Goal: Book appointment/travel/reservation

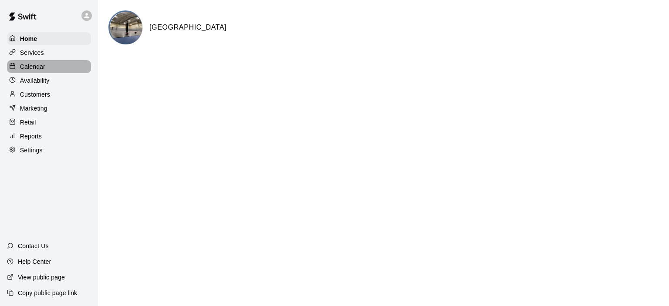
click at [30, 66] on p "Calendar" at bounding box center [32, 66] width 25 height 9
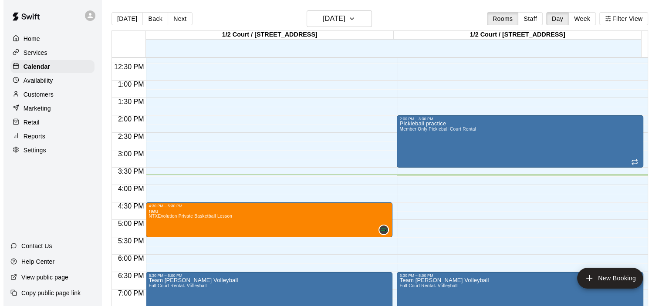
scroll to position [373, 0]
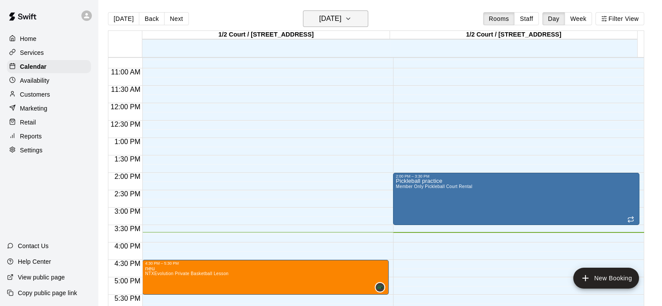
click at [352, 19] on icon "button" at bounding box center [348, 18] width 7 height 10
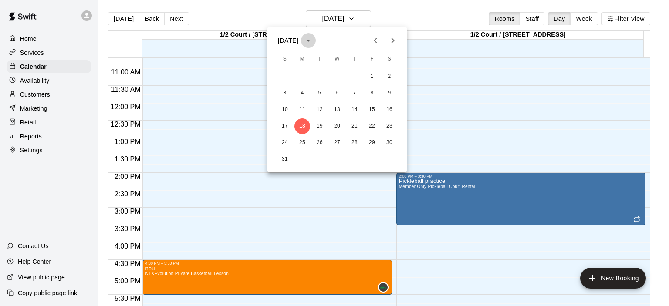
click at [313, 39] on icon "calendar view is open, switch to year view" at bounding box center [308, 40] width 10 height 10
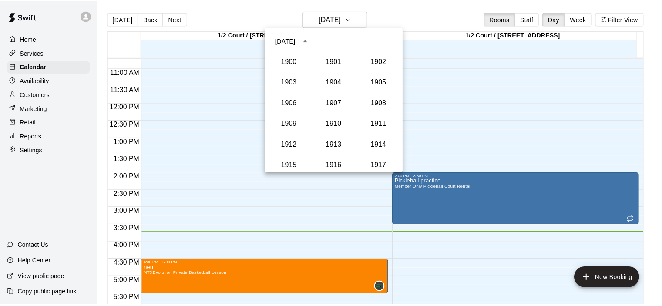
scroll to position [806, 0]
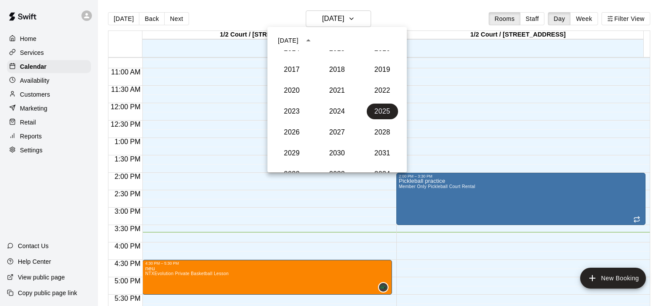
click at [313, 39] on icon "year view is open, switch to calendar view" at bounding box center [308, 40] width 10 height 10
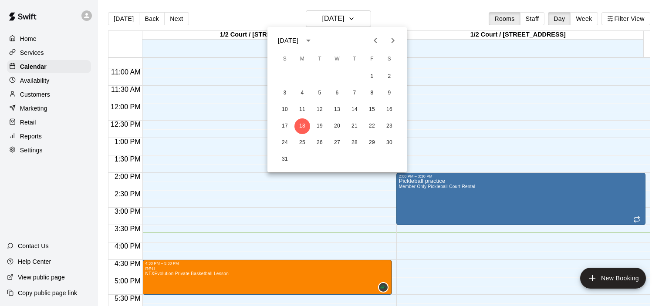
click at [394, 37] on icon "Next month" at bounding box center [393, 40] width 10 height 10
click at [320, 78] on button "2" at bounding box center [320, 77] width 16 height 16
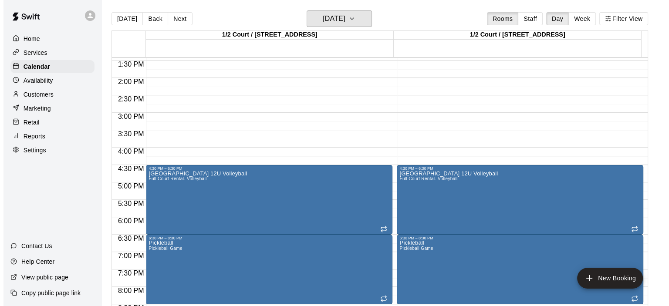
scroll to position [547, 0]
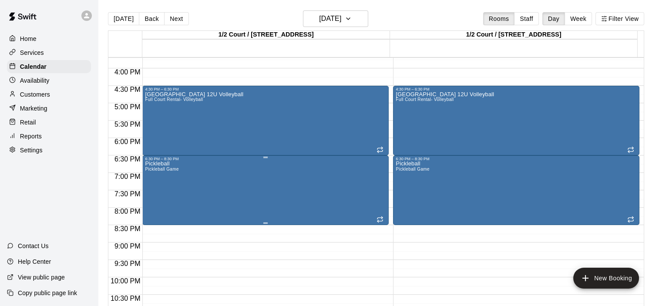
click at [175, 160] on div "6:30 PM – 8:30 PM" at bounding box center [265, 159] width 241 height 4
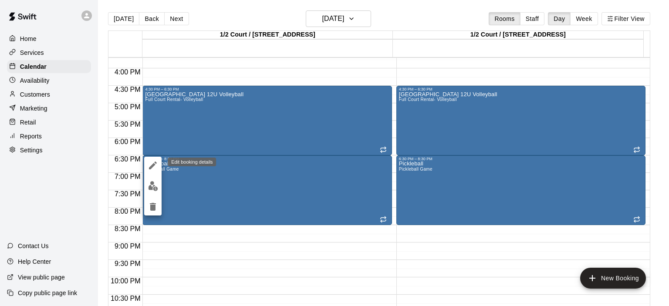
click at [150, 164] on icon "edit" at bounding box center [153, 165] width 10 height 10
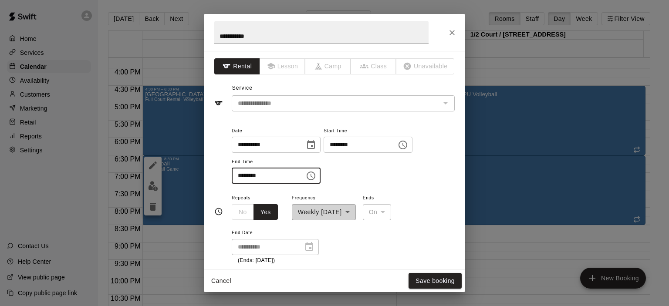
click at [244, 175] on input "********" at bounding box center [265, 176] width 67 height 16
click at [349, 145] on input "********" at bounding box center [357, 145] width 67 height 16
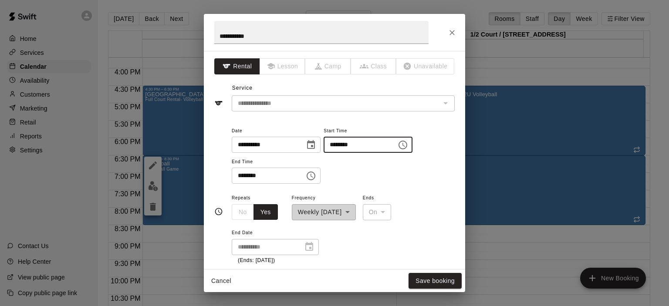
type input "********"
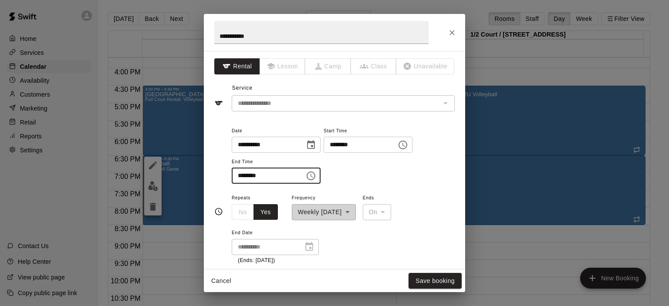
click at [242, 177] on input "********" at bounding box center [265, 176] width 67 height 16
type input "********"
click at [439, 280] on button "Save booking" at bounding box center [434, 281] width 53 height 16
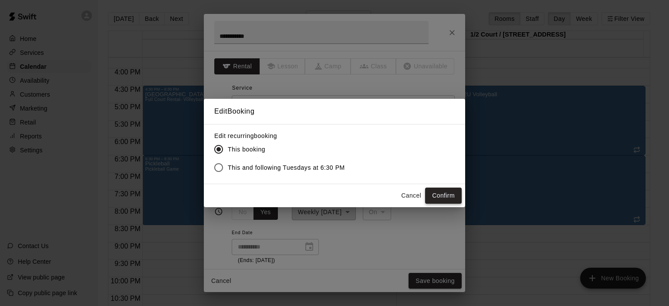
click at [448, 196] on button "Confirm" at bounding box center [443, 196] width 37 height 16
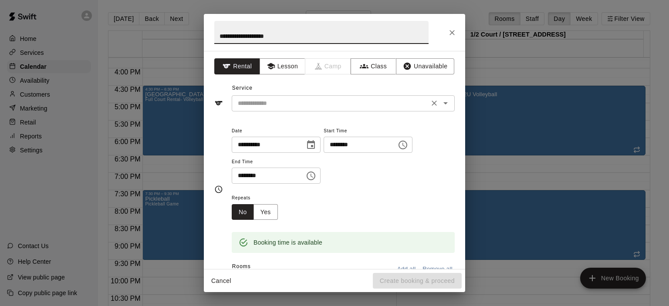
type input "**********"
click at [300, 102] on input "text" at bounding box center [330, 103] width 192 height 11
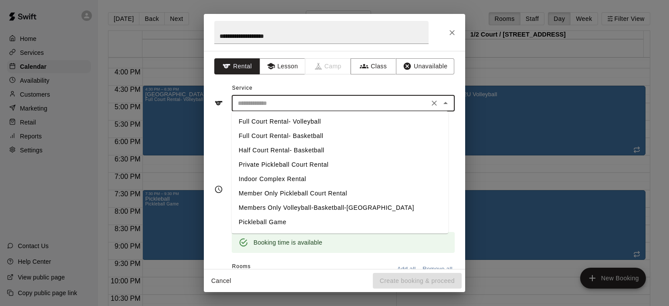
click at [287, 120] on li "Full Court Rental- Volleyball" at bounding box center [340, 122] width 216 height 14
type input "**********"
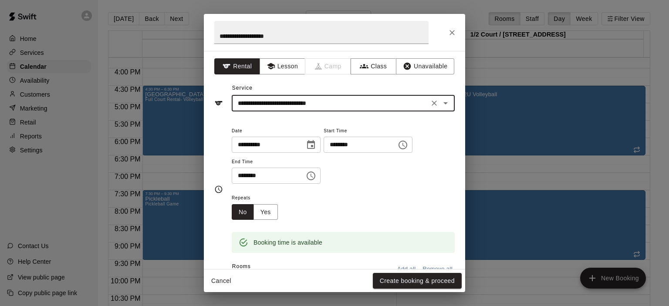
click at [253, 174] on input "********" at bounding box center [265, 176] width 67 height 16
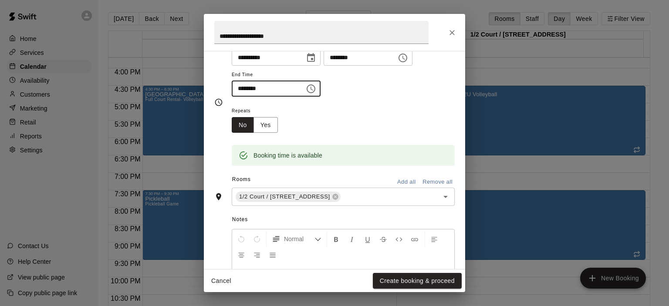
type input "********"
click at [392, 180] on button "Add all" at bounding box center [406, 181] width 28 height 13
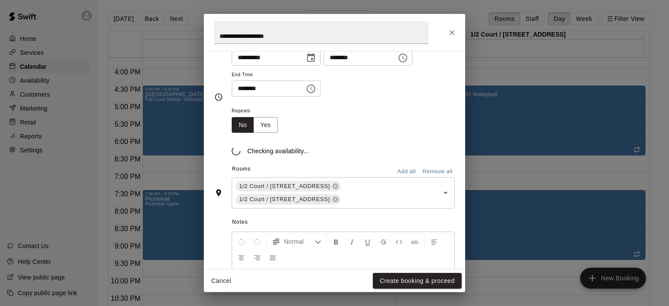
scroll to position [87, 0]
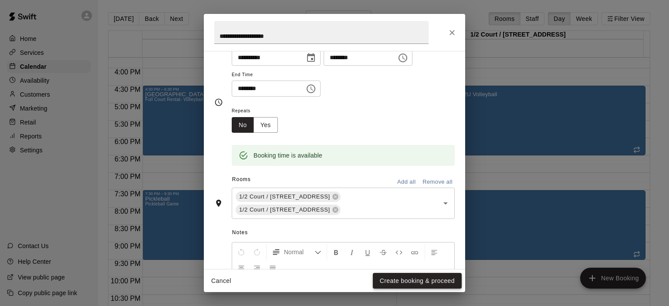
click at [404, 283] on button "Create booking & proceed" at bounding box center [417, 281] width 89 height 16
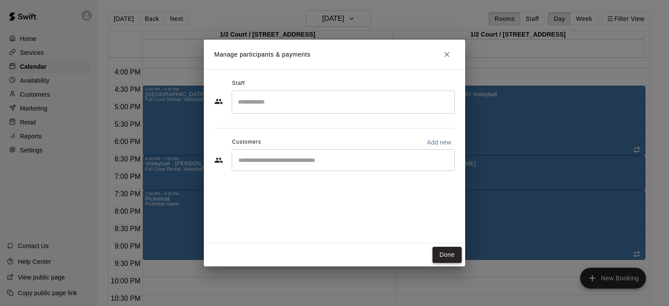
click at [444, 252] on button "Done" at bounding box center [446, 255] width 29 height 16
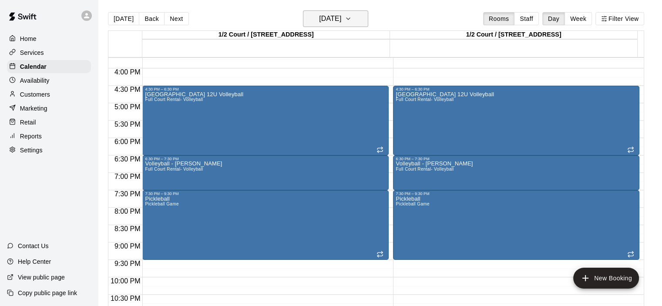
click at [352, 23] on icon "button" at bounding box center [348, 18] width 7 height 10
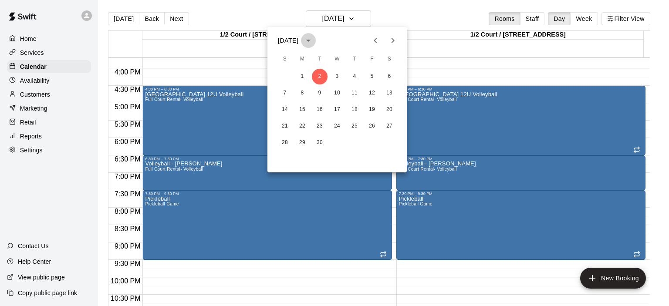
click at [310, 40] on icon "calendar view is open, switch to year view" at bounding box center [308, 41] width 4 height 2
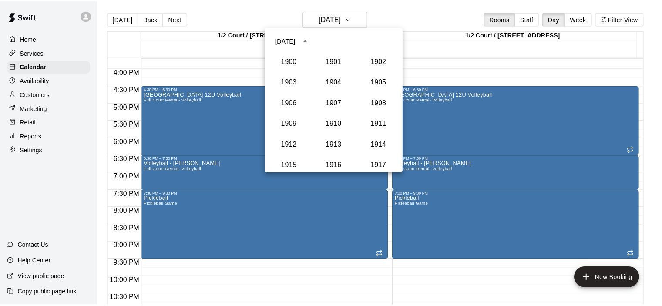
scroll to position [806, 0]
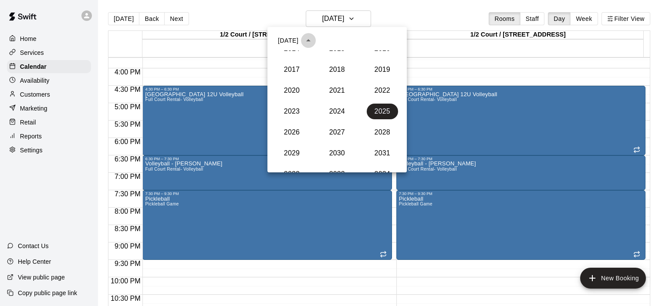
click at [313, 42] on icon "year view is open, switch to calendar view" at bounding box center [308, 40] width 10 height 10
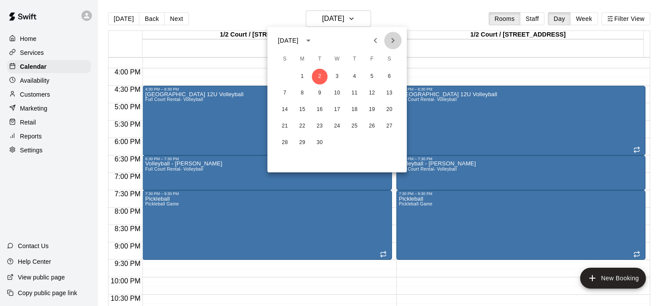
click at [391, 40] on icon "Next month" at bounding box center [393, 40] width 10 height 10
click at [320, 108] on button "14" at bounding box center [320, 110] width 16 height 16
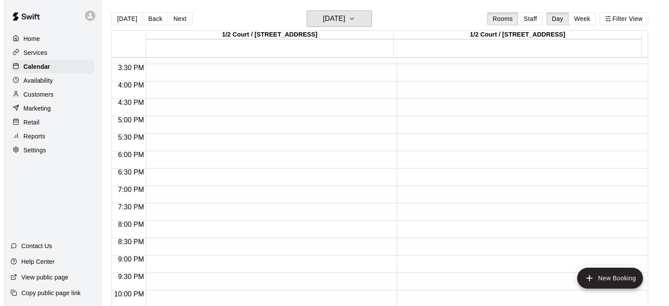
scroll to position [490, 0]
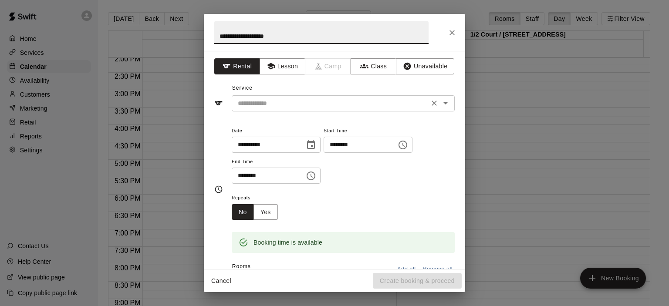
type input "**********"
click at [265, 104] on input "text" at bounding box center [330, 103] width 192 height 11
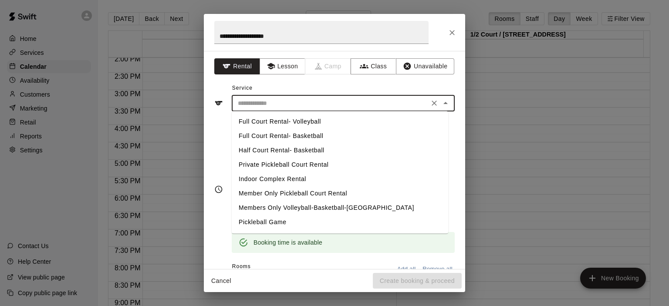
click at [268, 122] on li "Full Court Rental- Volleyball" at bounding box center [340, 122] width 216 height 14
type input "**********"
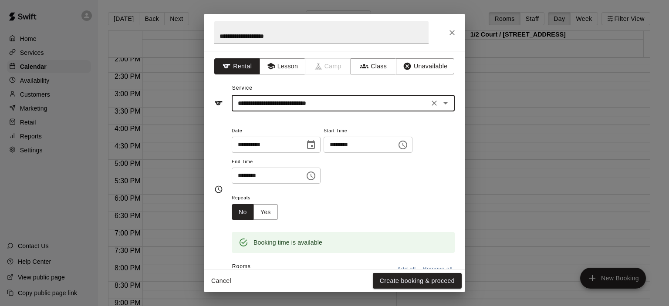
click at [249, 173] on input "********" at bounding box center [265, 176] width 67 height 16
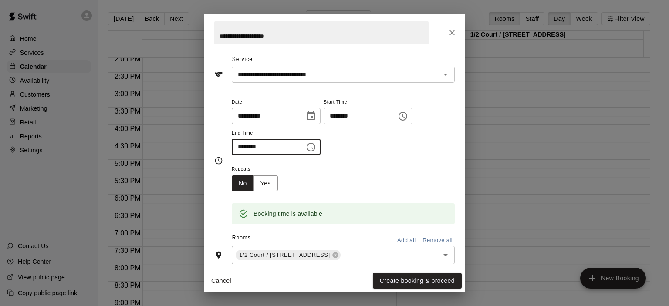
scroll to position [87, 0]
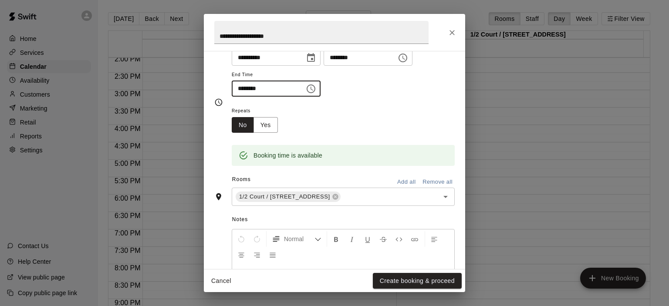
type input "********"
click at [394, 182] on button "Add all" at bounding box center [406, 181] width 28 height 13
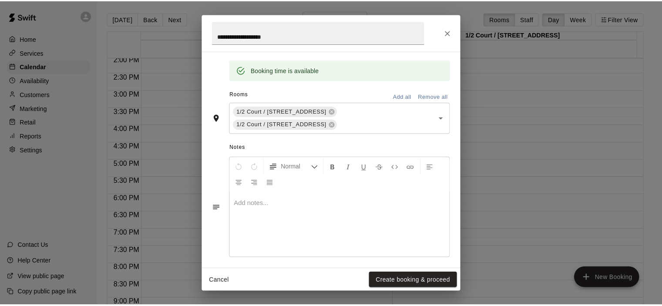
scroll to position [177, 0]
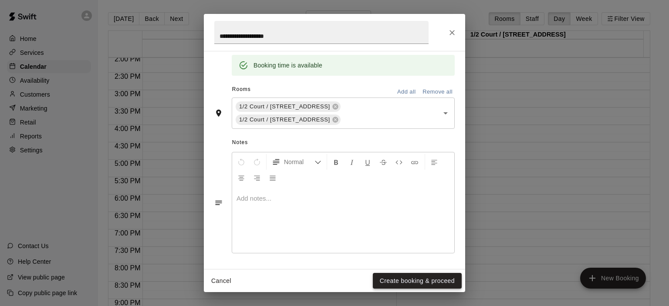
click at [398, 277] on button "Create booking & proceed" at bounding box center [417, 281] width 89 height 16
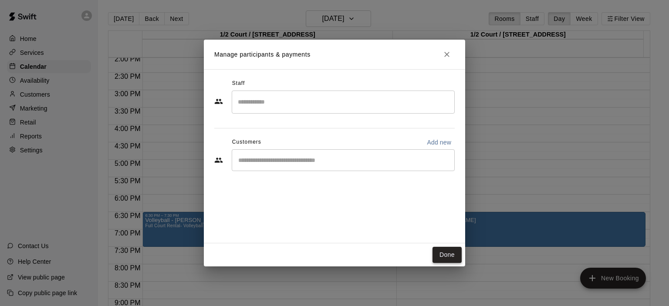
click at [443, 253] on button "Done" at bounding box center [446, 255] width 29 height 16
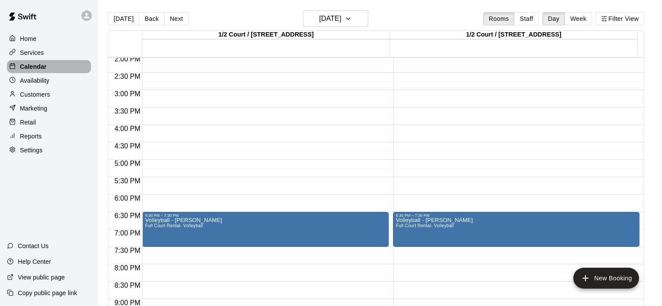
click at [66, 67] on div "Calendar" at bounding box center [49, 66] width 84 height 13
click at [352, 19] on icon "button" at bounding box center [348, 18] width 7 height 10
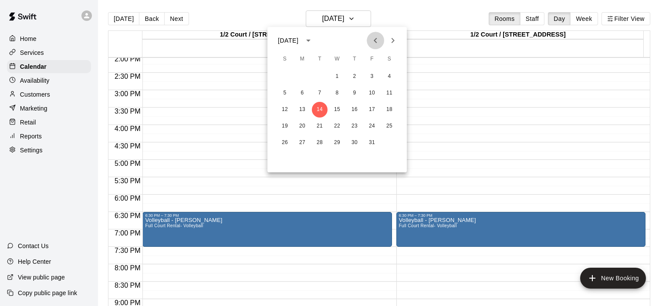
click at [376, 40] on icon "Previous month" at bounding box center [375, 40] width 10 height 10
click at [284, 90] on button "7" at bounding box center [285, 93] width 16 height 16
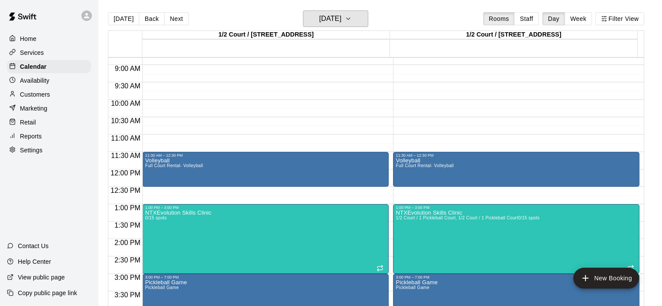
scroll to position [273, 0]
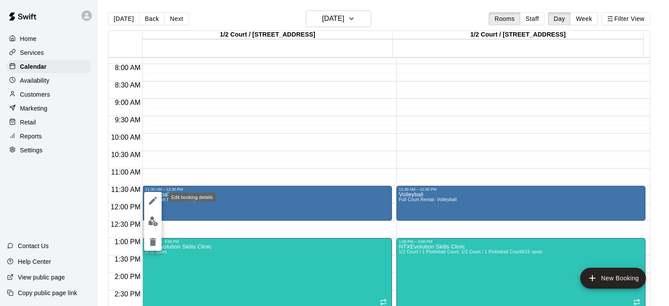
click at [148, 202] on icon "edit" at bounding box center [153, 200] width 10 height 10
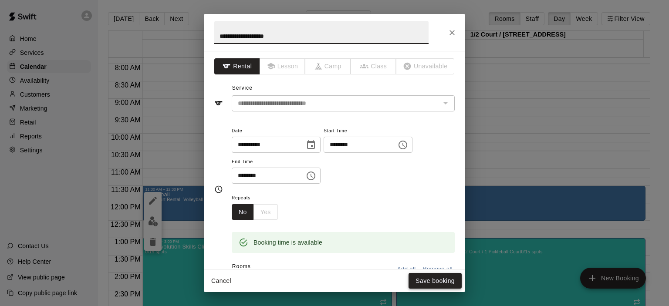
type input "**********"
click at [435, 274] on div "Cancel Save booking" at bounding box center [334, 281] width 261 height 23
click at [435, 277] on button "Save booking" at bounding box center [434, 281] width 53 height 16
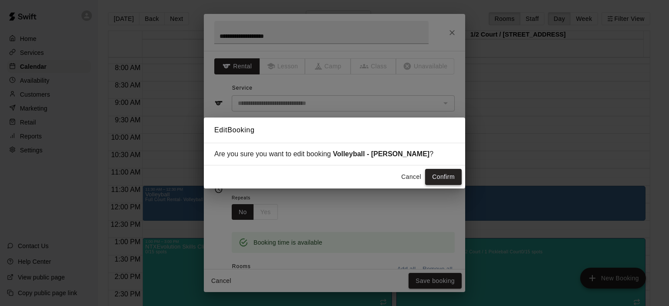
click at [446, 174] on button "Confirm" at bounding box center [443, 177] width 37 height 16
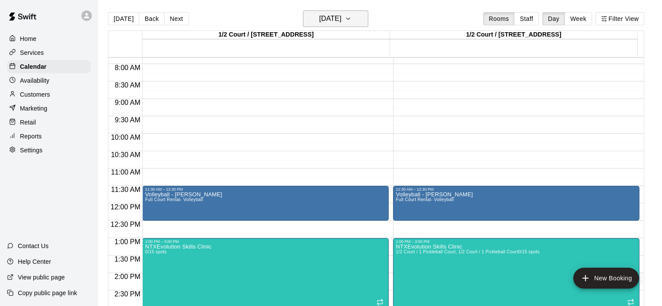
click at [352, 22] on icon "button" at bounding box center [348, 18] width 7 height 10
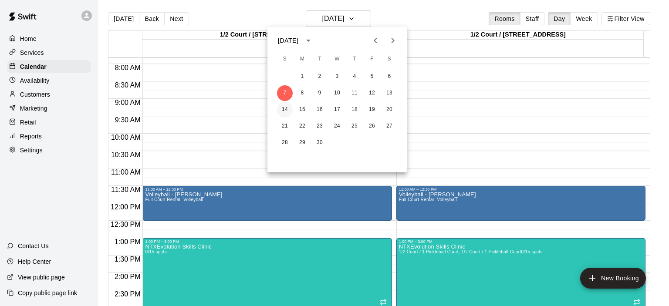
click at [283, 107] on button "14" at bounding box center [285, 110] width 16 height 16
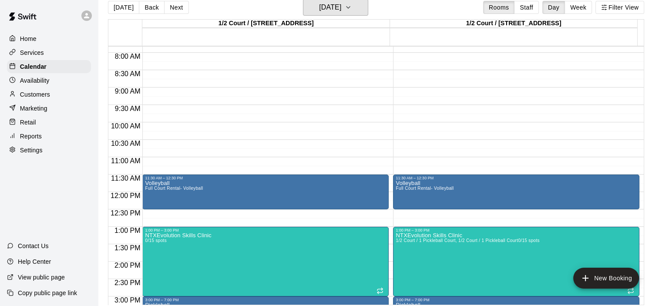
scroll to position [0, 0]
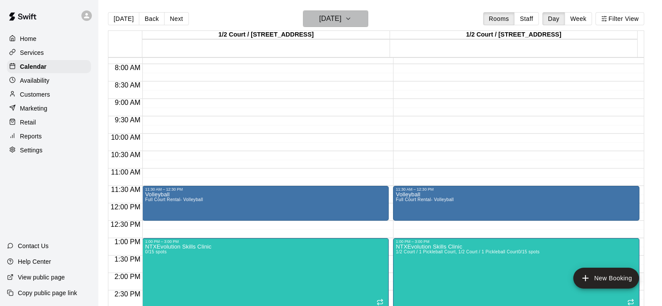
click at [352, 24] on icon "button" at bounding box center [348, 18] width 7 height 10
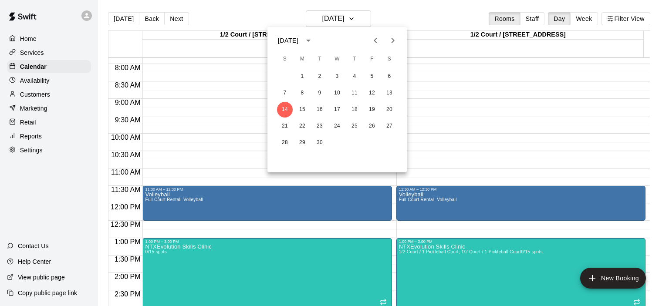
click at [373, 40] on icon "Previous month" at bounding box center [375, 40] width 10 height 10
click at [282, 145] on button "24" at bounding box center [285, 143] width 16 height 16
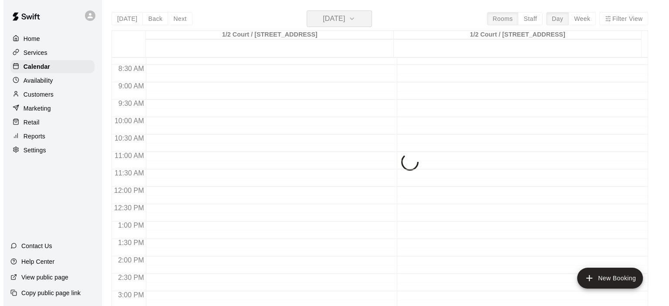
scroll to position [316, 0]
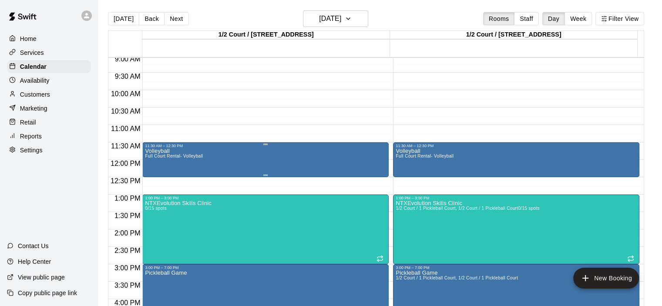
click at [237, 160] on div "Volleyball Full Court Rental- Volleyball" at bounding box center [265, 301] width 241 height 306
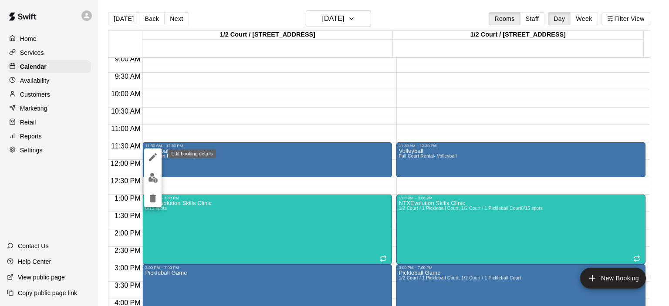
click at [158, 158] on button "edit" at bounding box center [152, 156] width 17 height 17
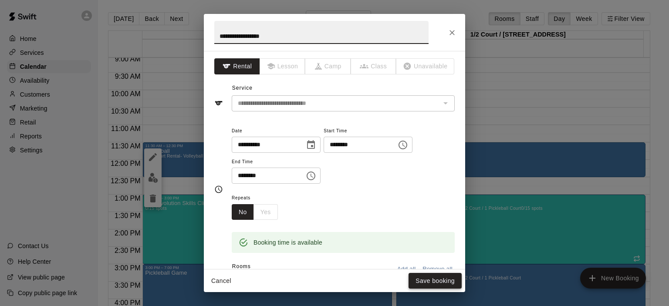
type input "**********"
click at [423, 282] on button "Save booking" at bounding box center [434, 281] width 53 height 16
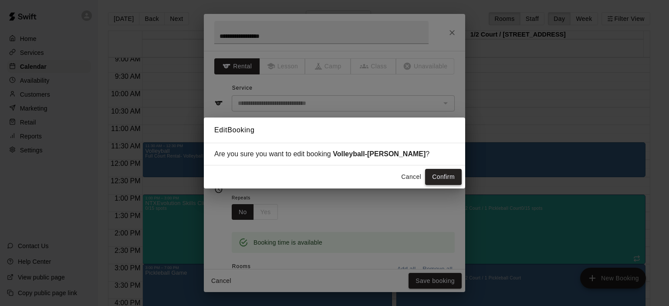
click at [447, 181] on button "Confirm" at bounding box center [443, 177] width 37 height 16
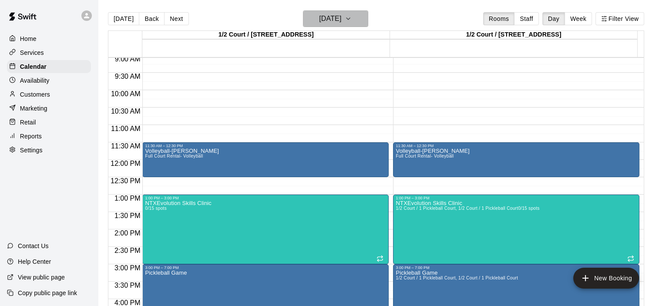
click at [352, 15] on icon "button" at bounding box center [348, 18] width 7 height 10
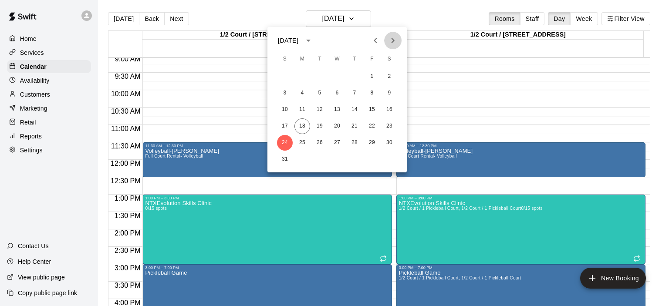
click at [392, 42] on icon "Next month" at bounding box center [392, 40] width 3 height 5
click at [285, 95] on button "7" at bounding box center [285, 93] width 16 height 16
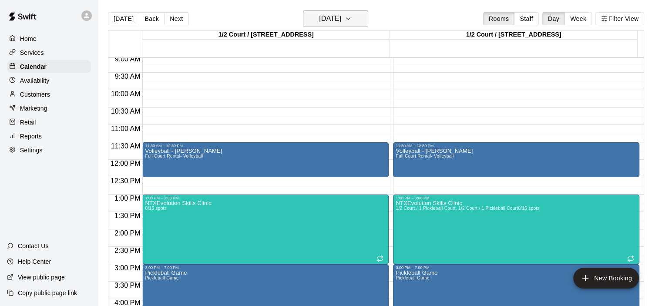
click at [352, 21] on icon "button" at bounding box center [348, 18] width 7 height 10
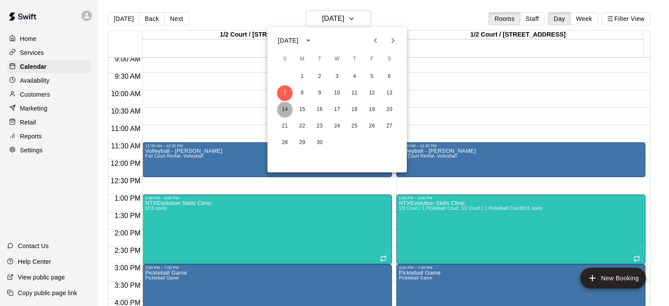
click at [286, 106] on button "14" at bounding box center [285, 110] width 16 height 16
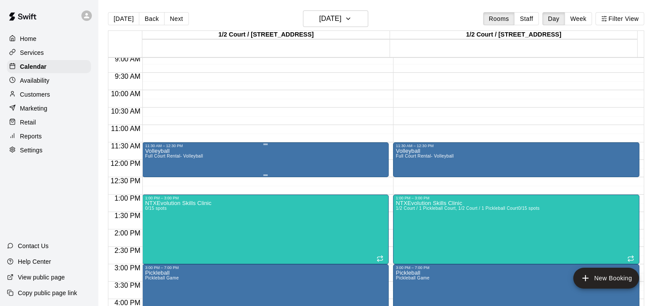
click at [205, 159] on div "Volleyball Full Court Rental- Volleyball" at bounding box center [265, 301] width 241 height 306
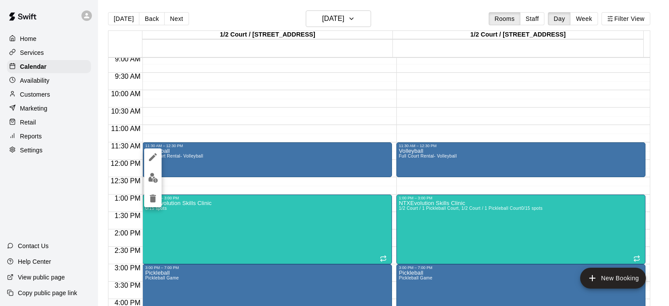
click at [153, 157] on icon "edit" at bounding box center [153, 157] width 8 height 8
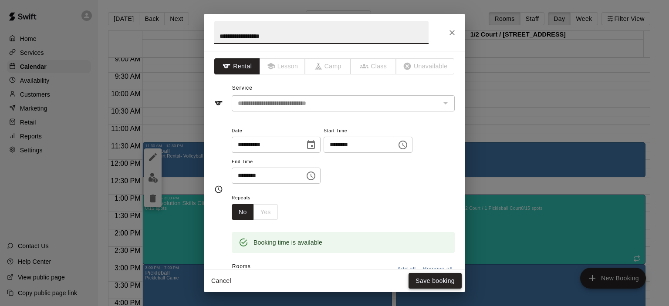
type input "**********"
click at [448, 286] on button "Save booking" at bounding box center [434, 281] width 53 height 16
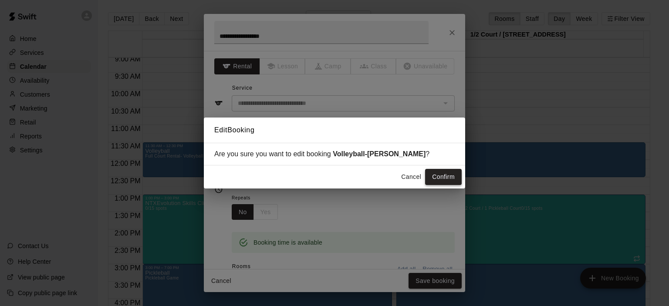
click at [450, 179] on button "Confirm" at bounding box center [443, 177] width 37 height 16
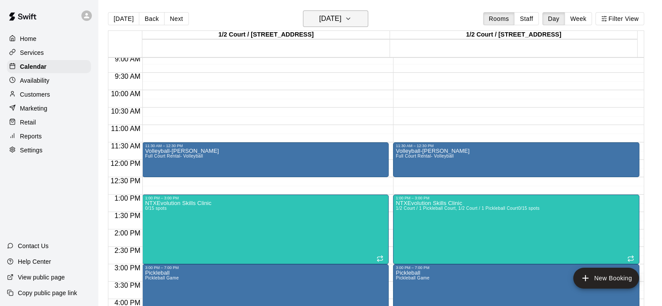
click at [367, 18] on button "[DATE]" at bounding box center [335, 18] width 65 height 17
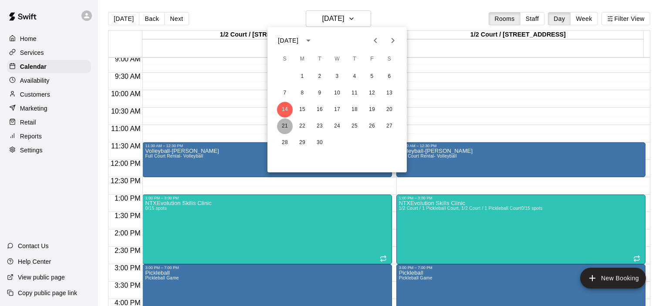
click at [282, 128] on button "21" at bounding box center [285, 126] width 16 height 16
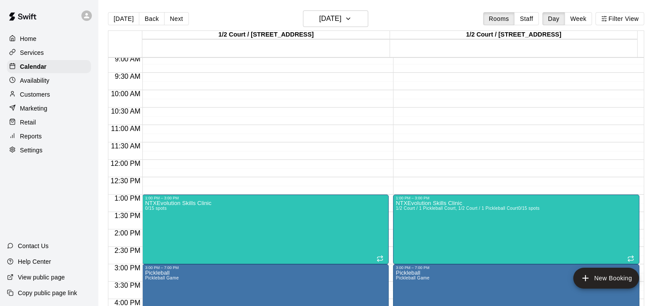
click at [217, 145] on div "12:00 AM – 6:00 AM Closed 1:00 PM – 3:00 PM NTXEvolution Skills Clinic 0/15 spo…" at bounding box center [265, 160] width 246 height 836
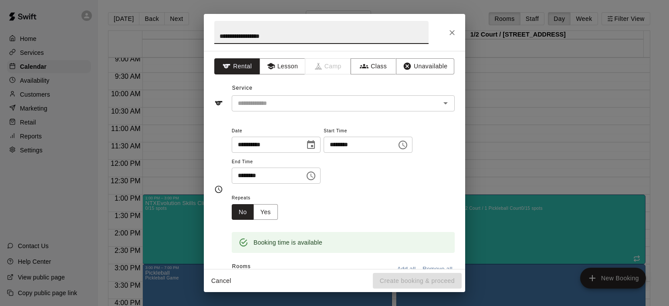
type input "**********"
click at [276, 117] on div "**********" at bounding box center [334, 160] width 261 height 218
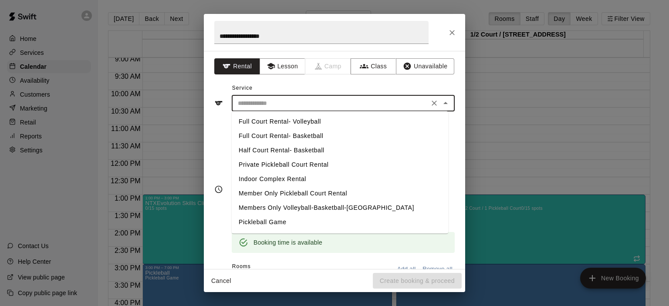
click at [271, 103] on input "text" at bounding box center [330, 103] width 192 height 11
click at [270, 121] on li "Full Court Rental- Volleyball" at bounding box center [340, 122] width 216 height 14
type input "**********"
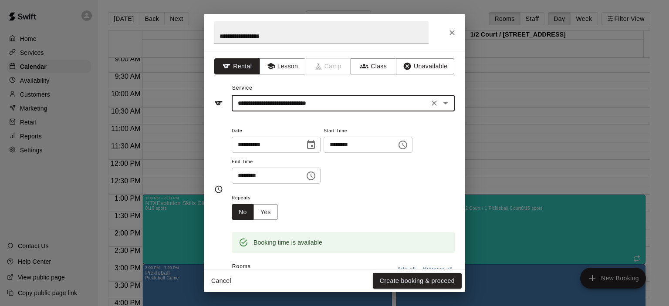
click at [252, 175] on input "********" at bounding box center [265, 176] width 67 height 16
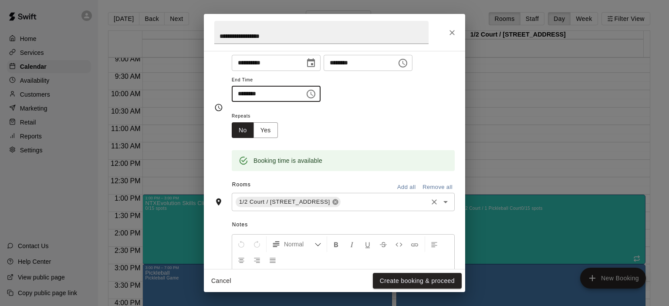
scroll to position [87, 0]
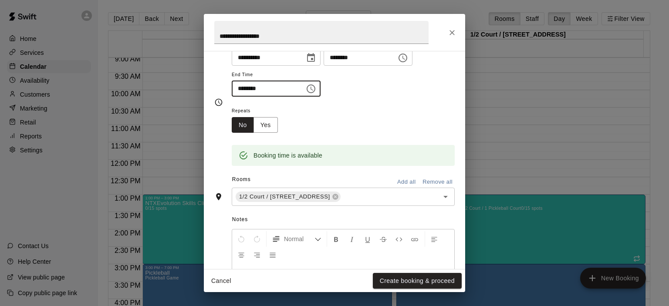
type input "********"
click at [400, 183] on button "Add all" at bounding box center [406, 181] width 28 height 13
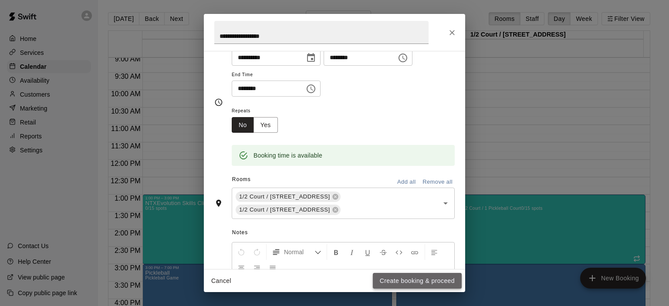
click at [402, 277] on button "Create booking & proceed" at bounding box center [417, 281] width 89 height 16
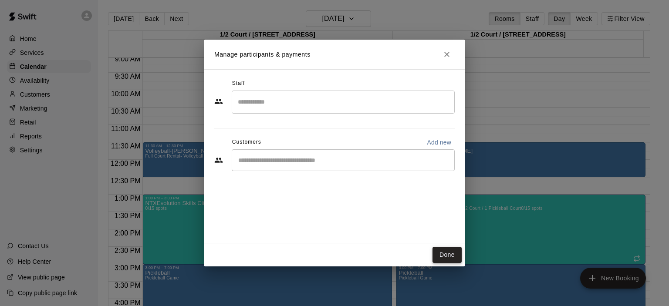
click at [446, 256] on button "Done" at bounding box center [446, 255] width 29 height 16
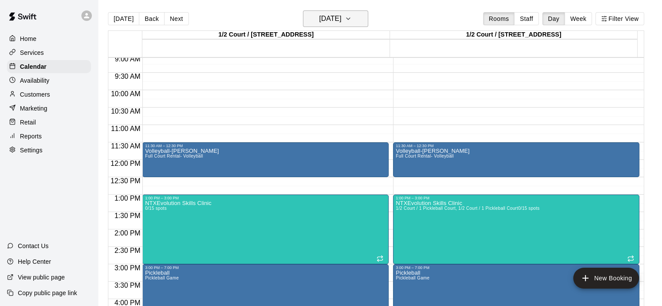
click at [352, 14] on icon "button" at bounding box center [348, 18] width 7 height 10
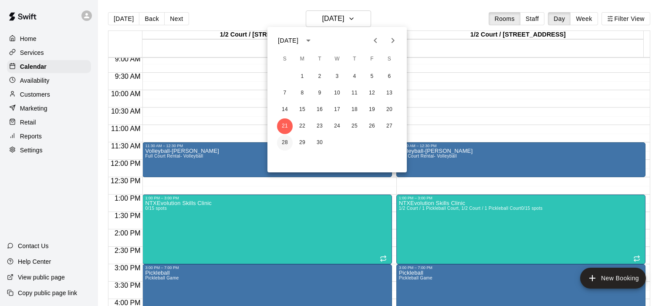
click at [280, 142] on button "28" at bounding box center [285, 143] width 16 height 16
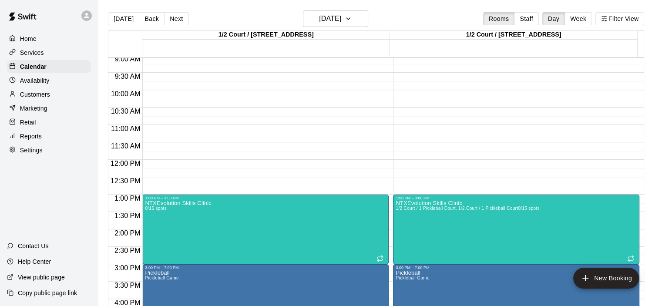
click at [174, 146] on div "12:00 AM – 6:00 AM Closed 1:00 PM – 3:00 PM NTXEvolution Skills Clinic 0/15 spo…" at bounding box center [265, 160] width 246 height 836
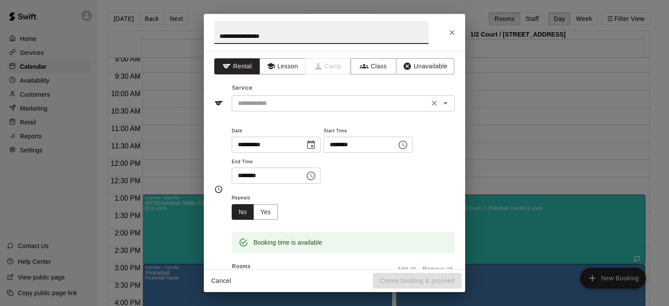
click at [269, 96] on div "​" at bounding box center [343, 103] width 223 height 16
type input "**********"
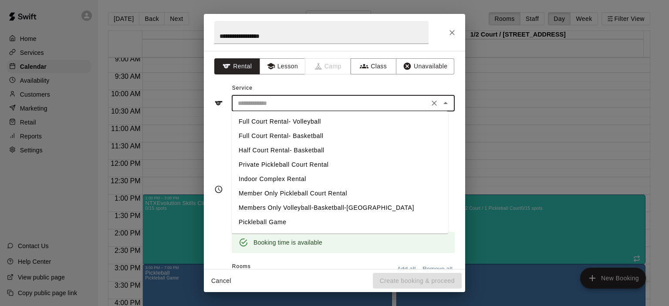
click at [263, 121] on li "Full Court Rental- Volleyball" at bounding box center [340, 122] width 216 height 14
type input "**********"
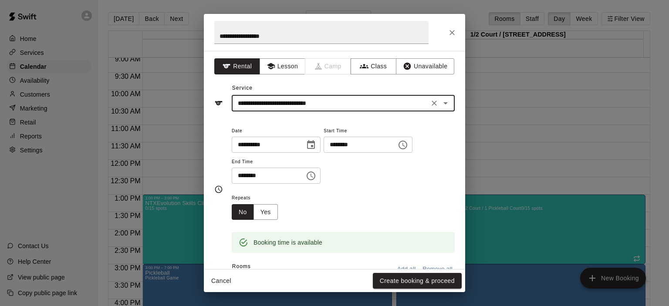
click at [255, 175] on input "********" at bounding box center [265, 176] width 67 height 16
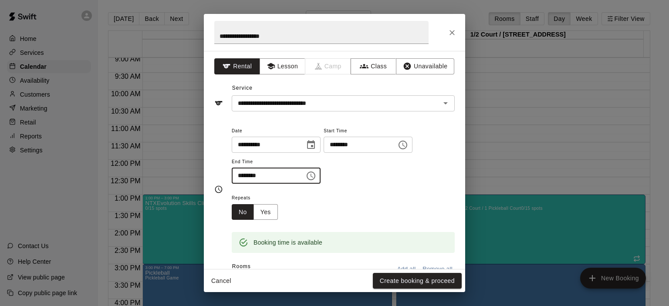
click at [251, 170] on input "********" at bounding box center [265, 176] width 67 height 16
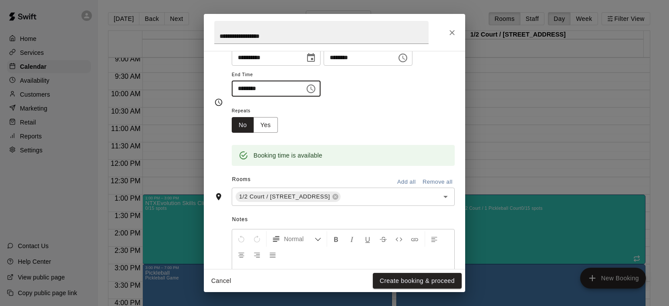
type input "********"
click at [402, 183] on button "Add all" at bounding box center [406, 181] width 28 height 13
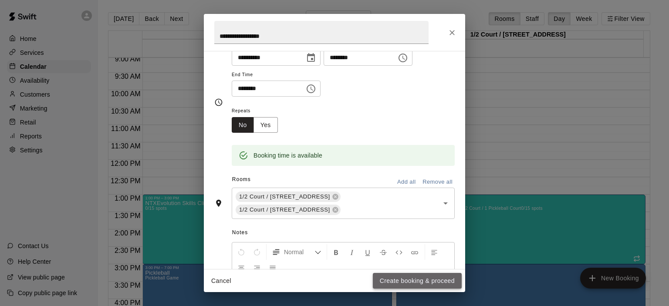
click at [414, 277] on button "Create booking & proceed" at bounding box center [417, 281] width 89 height 16
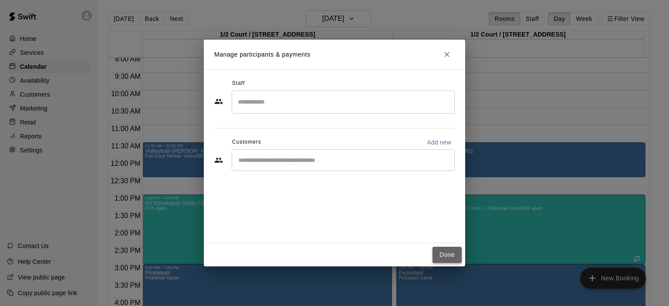
click at [439, 251] on button "Done" at bounding box center [446, 255] width 29 height 16
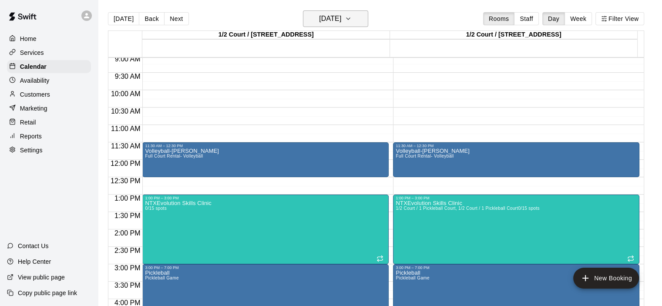
click at [367, 22] on button "[DATE]" at bounding box center [335, 18] width 65 height 17
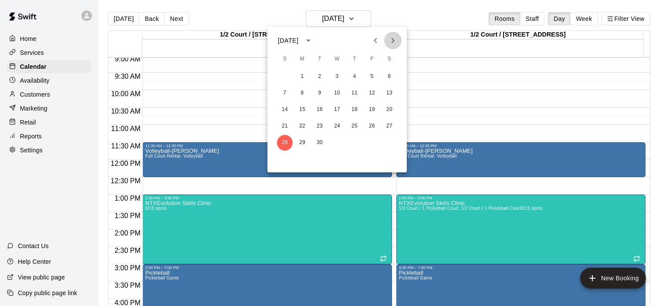
click at [390, 42] on icon "Next month" at bounding box center [393, 40] width 10 height 10
click at [285, 93] on button "5" at bounding box center [285, 93] width 16 height 16
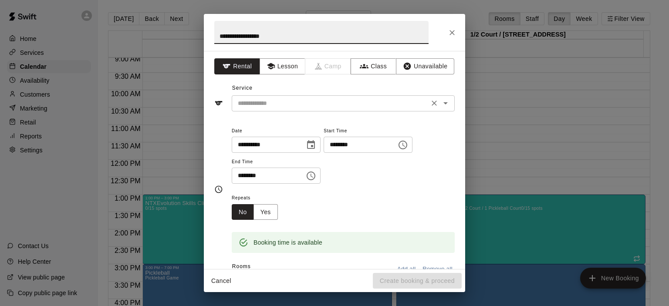
click at [288, 95] on div "​" at bounding box center [343, 103] width 223 height 16
type input "**********"
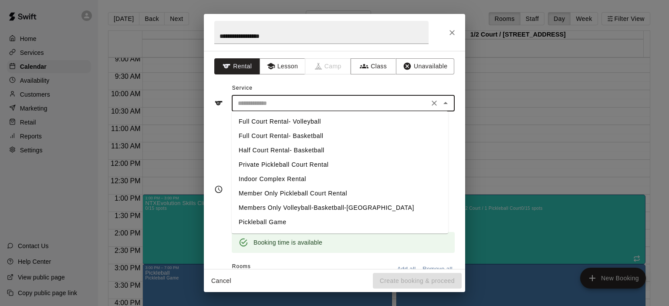
click at [273, 123] on li "Full Court Rental- Volleyball" at bounding box center [340, 122] width 216 height 14
type input "**********"
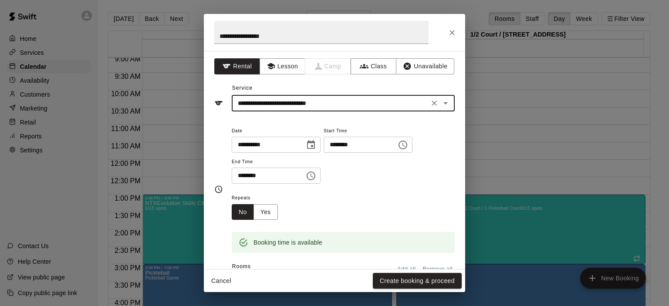
click at [253, 176] on input "********" at bounding box center [265, 176] width 67 height 16
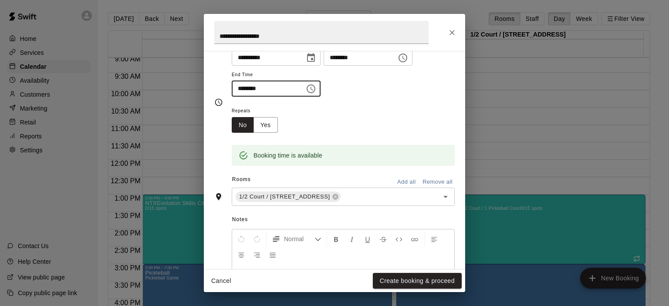
type input "********"
click at [399, 182] on button "Add all" at bounding box center [406, 181] width 28 height 13
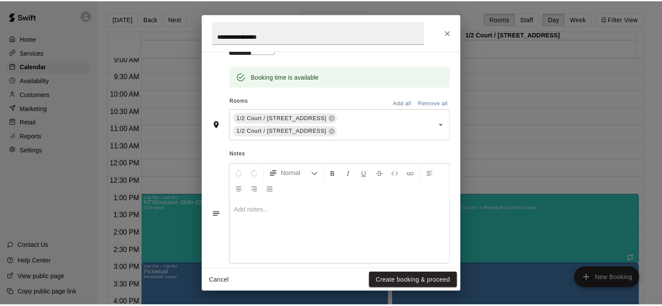
scroll to position [174, 0]
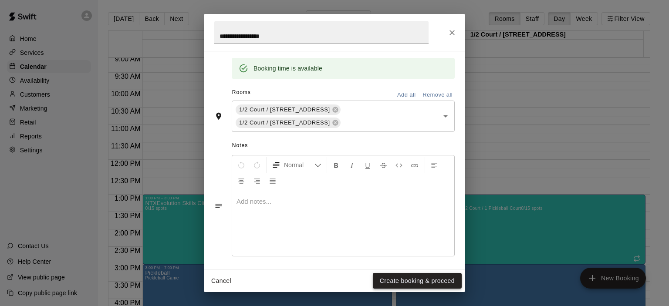
click at [388, 280] on button "Create booking & proceed" at bounding box center [417, 281] width 89 height 16
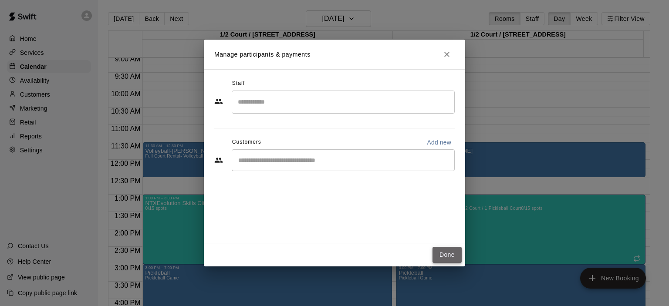
click at [453, 257] on button "Done" at bounding box center [446, 255] width 29 height 16
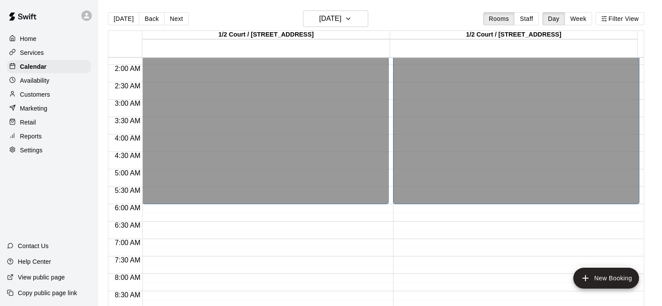
scroll to position [55, 0]
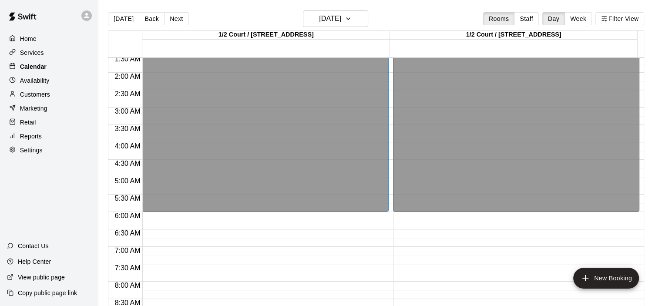
click at [54, 69] on div "Calendar" at bounding box center [49, 66] width 84 height 13
click at [124, 18] on button "[DATE]" at bounding box center [123, 18] width 31 height 13
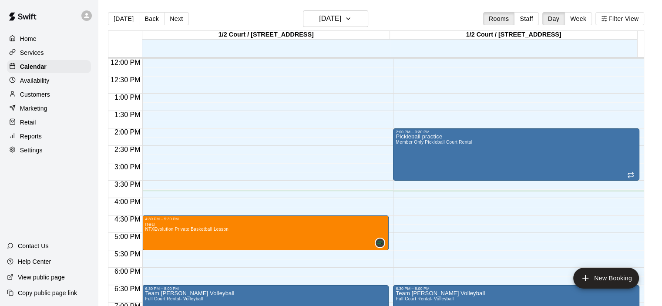
scroll to position [403, 0]
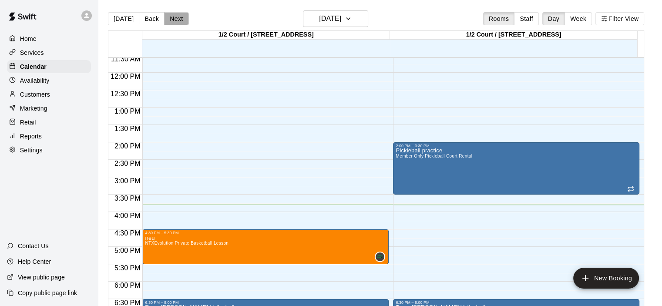
click at [175, 14] on button "Next" at bounding box center [176, 18] width 24 height 13
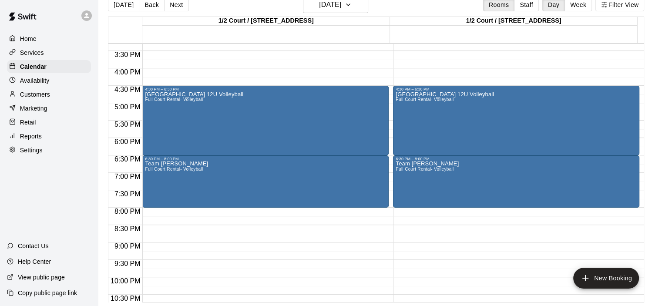
scroll to position [534, 0]
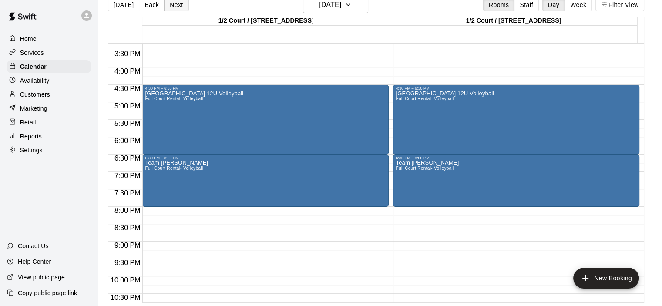
click at [169, 1] on button "Next" at bounding box center [176, 4] width 24 height 13
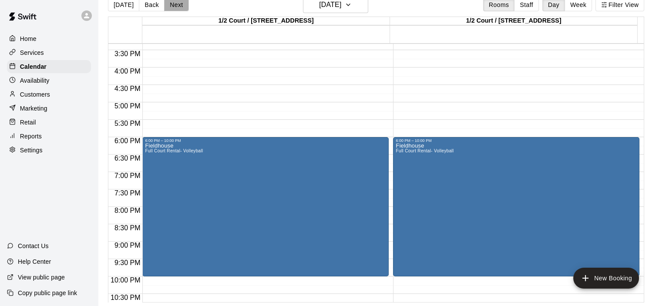
click at [169, 1] on button "Next" at bounding box center [176, 4] width 24 height 13
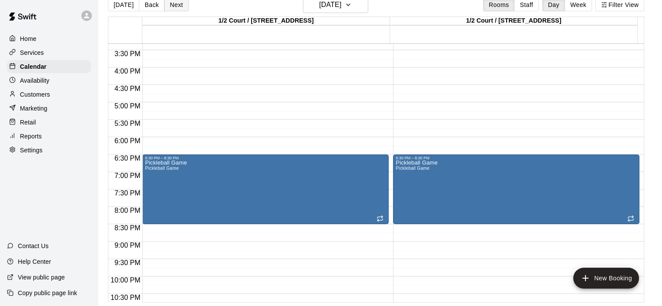
click at [169, 1] on button "Next" at bounding box center [176, 4] width 24 height 13
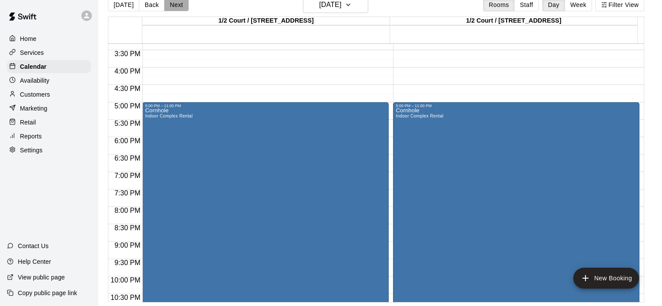
click at [169, 1] on button "Next" at bounding box center [176, 4] width 24 height 13
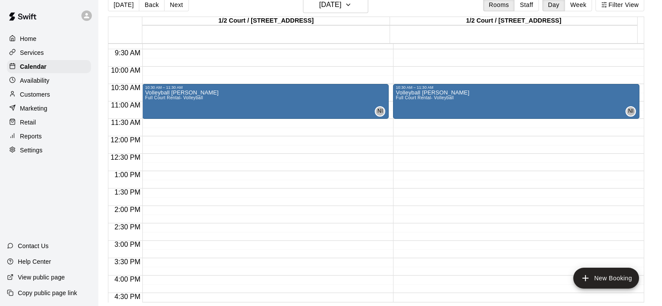
scroll to position [316, 0]
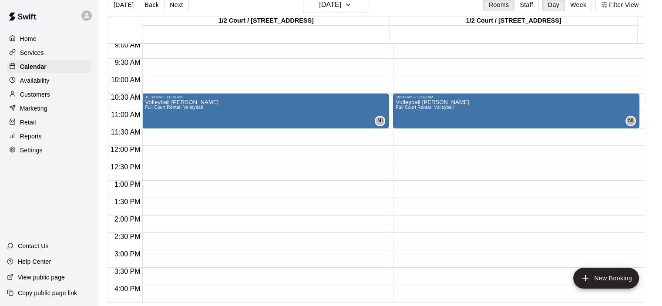
click at [177, 7] on button "Next" at bounding box center [176, 4] width 24 height 13
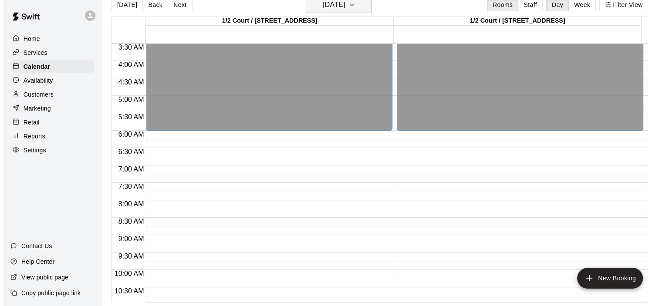
scroll to position [142, 0]
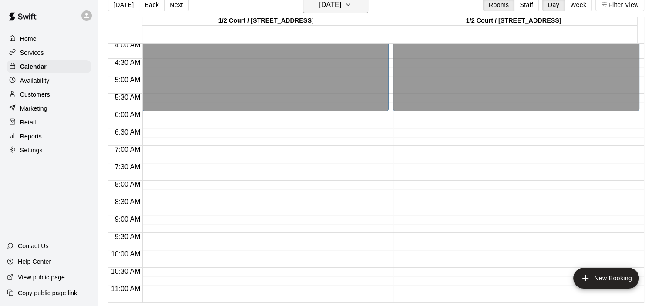
click at [352, 5] on icon "button" at bounding box center [348, 5] width 7 height 10
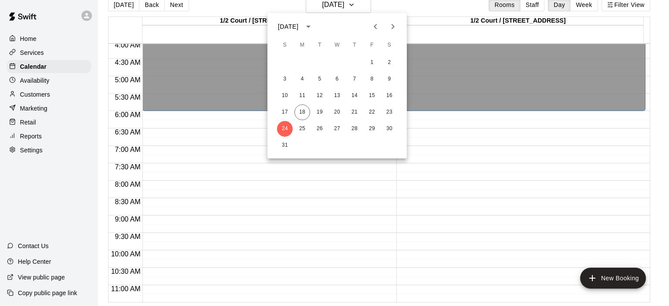
click at [39, 67] on div at bounding box center [334, 153] width 669 height 306
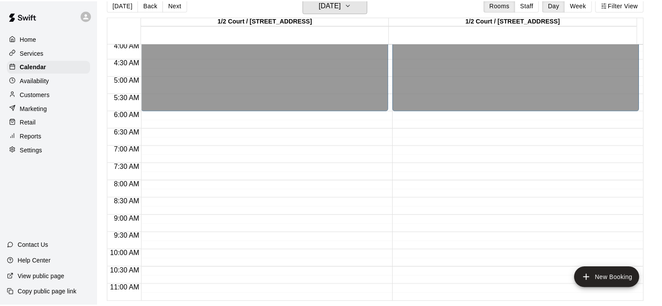
scroll to position [10, 0]
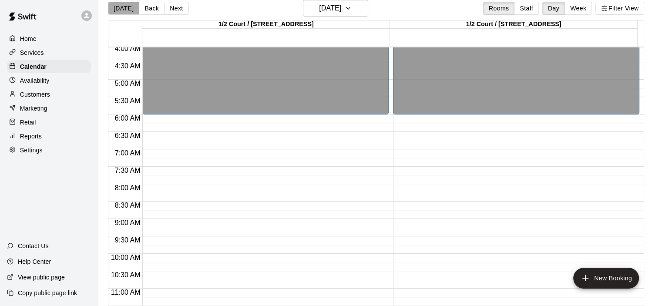
click at [125, 12] on button "[DATE]" at bounding box center [123, 8] width 31 height 13
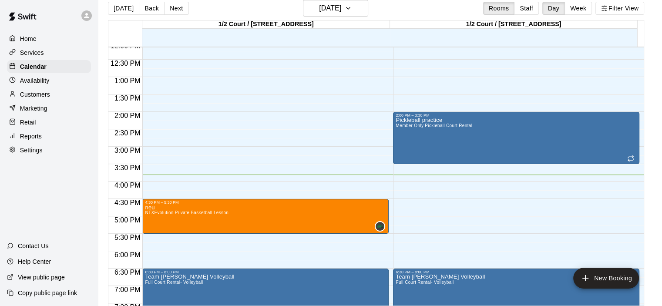
scroll to position [435, 0]
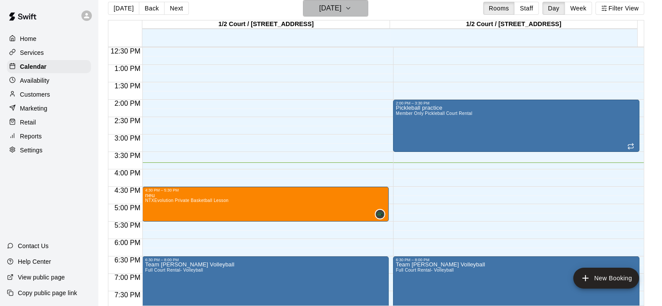
click at [352, 12] on icon "button" at bounding box center [348, 8] width 7 height 10
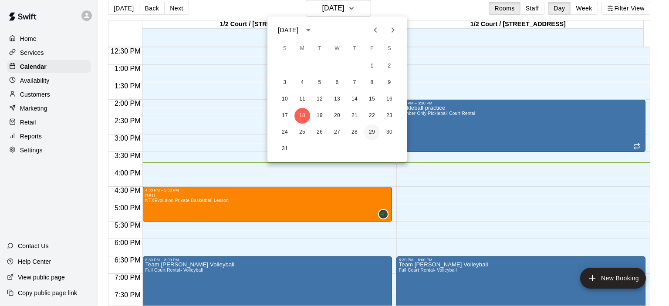
click at [369, 131] on button "29" at bounding box center [372, 133] width 16 height 16
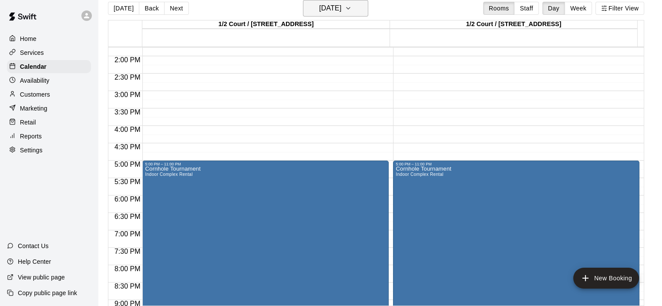
scroll to position [479, 0]
click at [352, 10] on icon "button" at bounding box center [348, 8] width 7 height 10
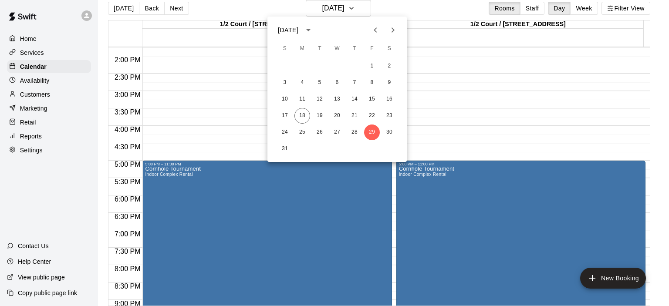
click at [361, 10] on div at bounding box center [334, 153] width 669 height 306
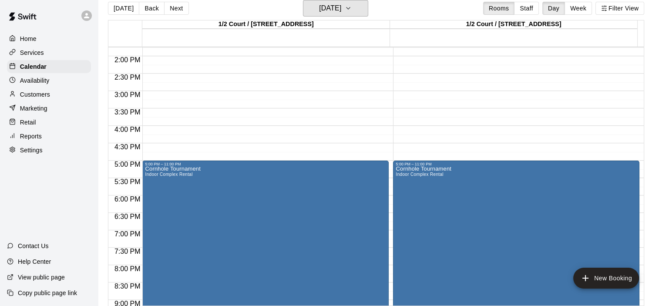
click at [352, 10] on icon "button" at bounding box center [348, 8] width 7 height 10
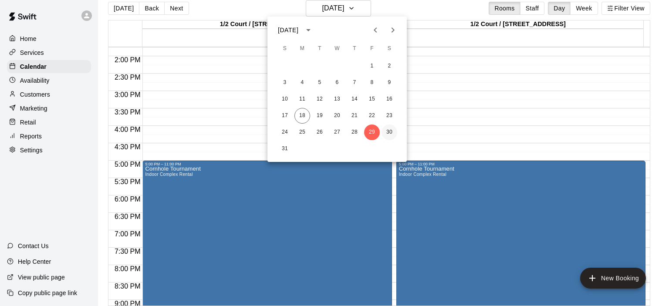
click at [389, 135] on button "30" at bounding box center [389, 133] width 16 height 16
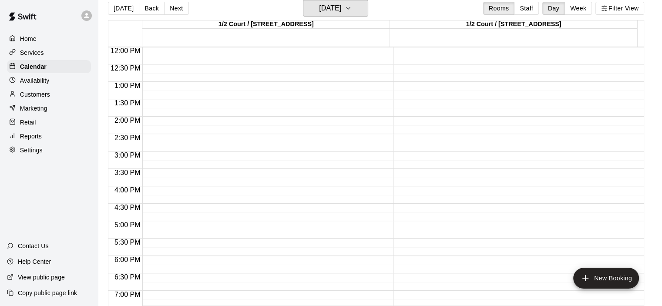
scroll to position [316, 0]
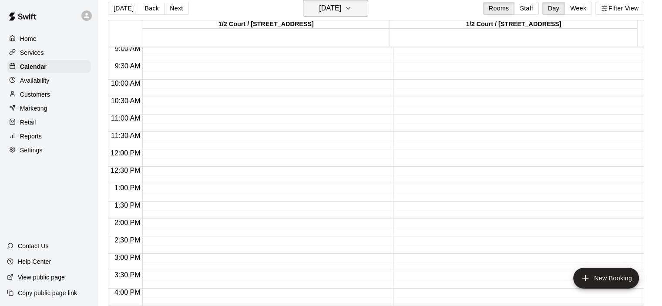
click at [352, 9] on icon "button" at bounding box center [348, 8] width 7 height 10
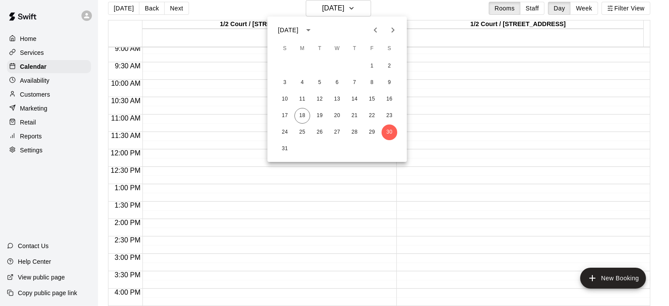
click at [389, 32] on icon "Next month" at bounding box center [393, 30] width 10 height 10
click at [384, 66] on button "6" at bounding box center [389, 66] width 16 height 16
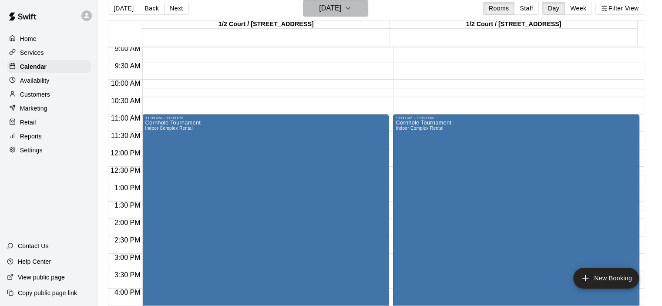
click at [352, 5] on icon "button" at bounding box center [348, 8] width 7 height 10
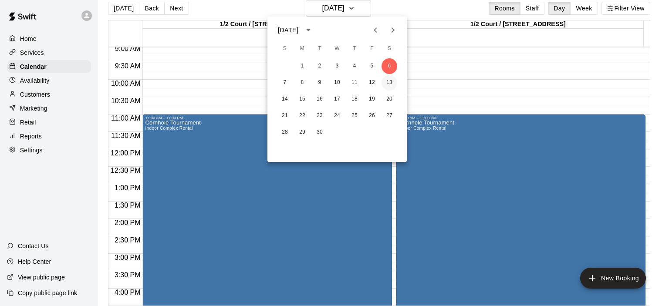
click at [388, 81] on button "13" at bounding box center [389, 83] width 16 height 16
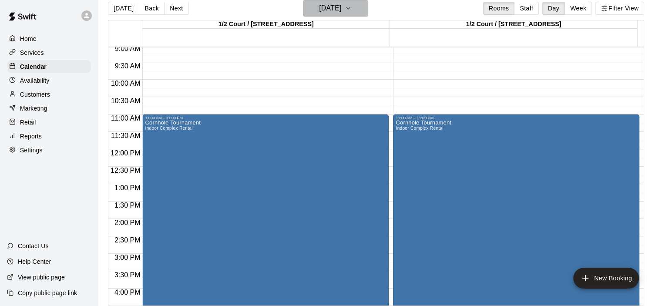
click at [352, 7] on icon "button" at bounding box center [348, 8] width 7 height 10
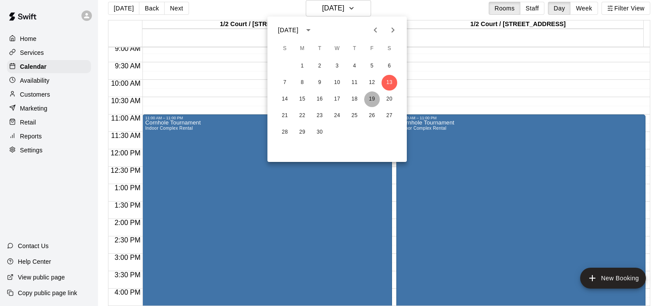
click at [369, 100] on button "19" at bounding box center [372, 99] width 16 height 16
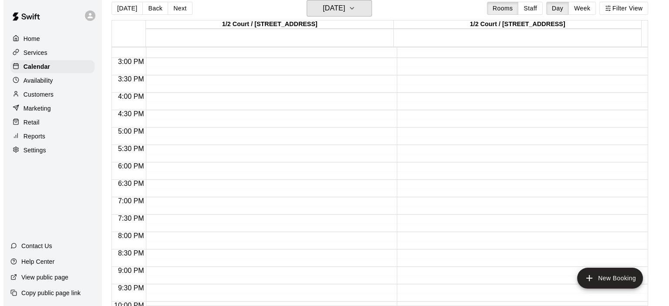
scroll to position [447, 0]
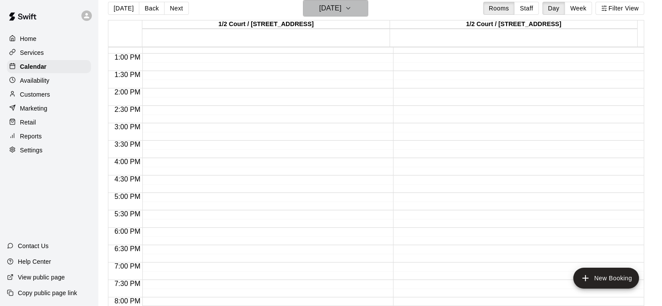
click at [352, 12] on icon "button" at bounding box center [348, 8] width 7 height 10
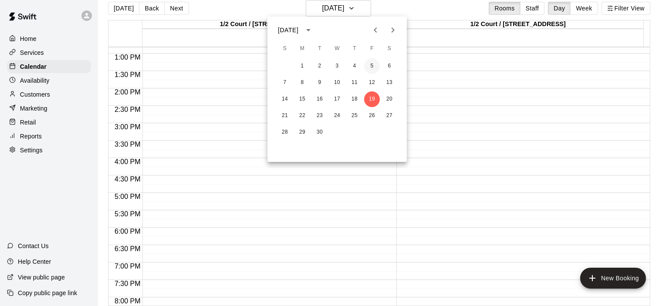
click at [373, 65] on button "5" at bounding box center [372, 66] width 16 height 16
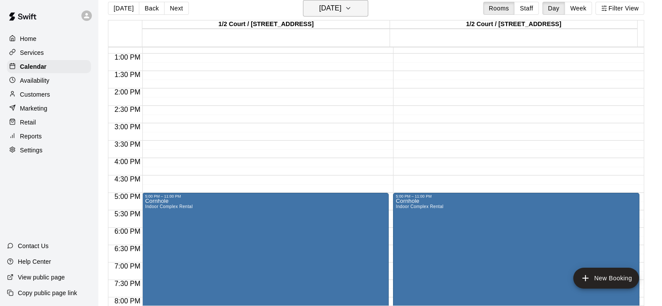
click at [364, 7] on button "[DATE]" at bounding box center [335, 8] width 65 height 17
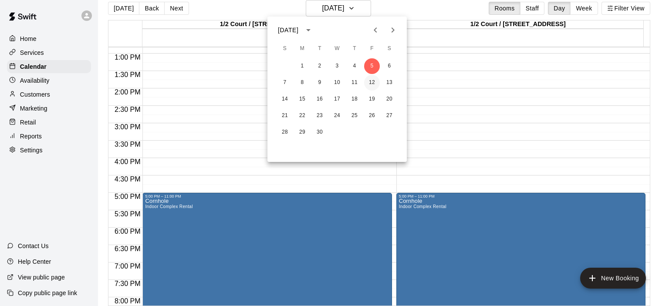
click at [370, 83] on button "12" at bounding box center [372, 83] width 16 height 16
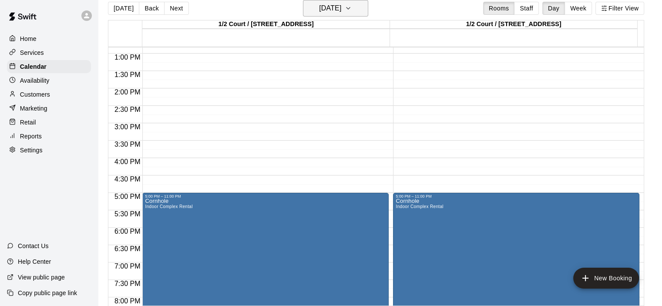
click at [352, 7] on icon "button" at bounding box center [348, 8] width 7 height 10
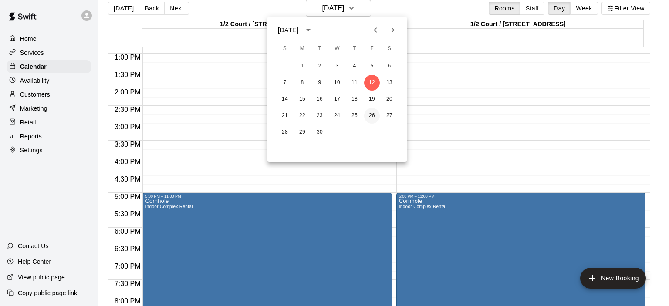
click at [372, 115] on button "26" at bounding box center [372, 116] width 16 height 16
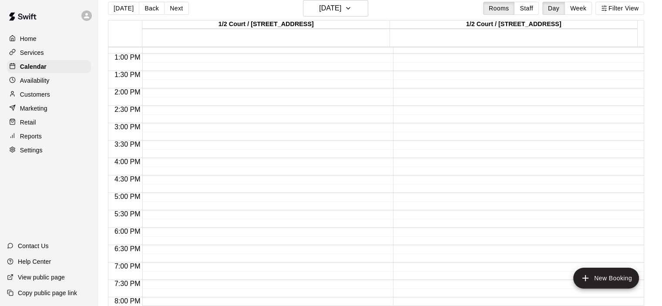
click at [163, 195] on div "12:00 AM – 6:00 AM Closed" at bounding box center [265, 19] width 246 height 836
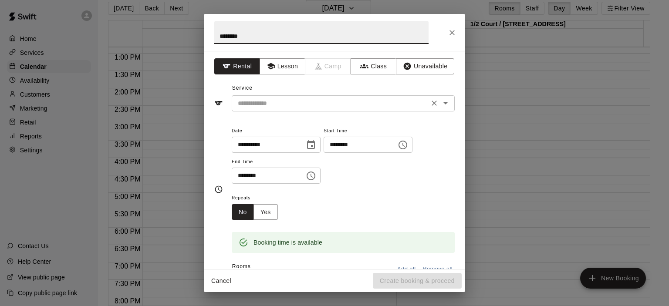
type input "********"
click at [361, 108] on input "text" at bounding box center [330, 103] width 192 height 11
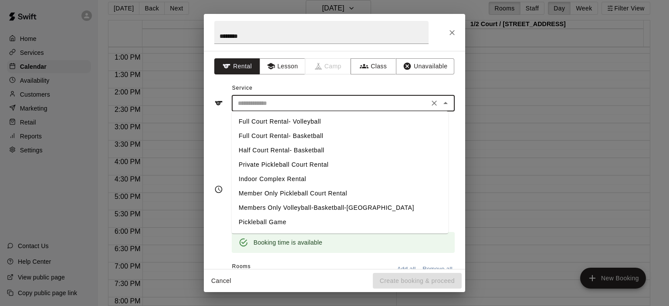
click at [300, 179] on li "Indoor Complex Rental" at bounding box center [340, 179] width 216 height 14
type input "**********"
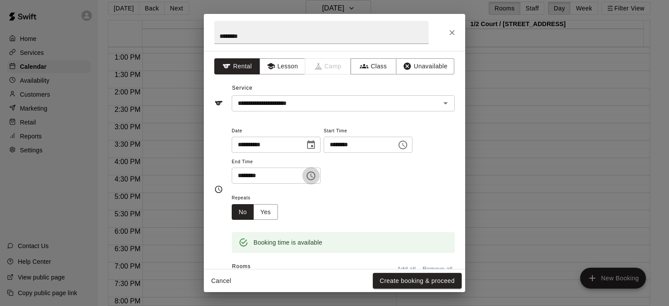
click at [316, 174] on icon "Choose time, selected time is 5:30 PM" at bounding box center [311, 176] width 10 height 10
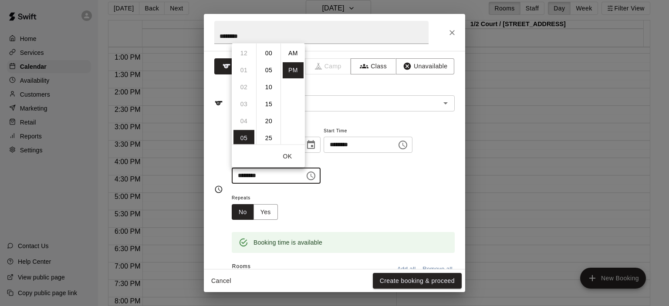
scroll to position [16, 0]
click at [244, 62] on li "11" at bounding box center [243, 68] width 21 height 16
click at [268, 54] on li "00" at bounding box center [268, 53] width 21 height 16
type input "********"
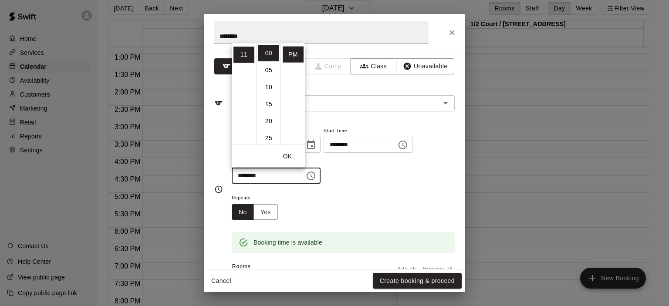
drag, startPoint x: 409, startPoint y: 168, endPoint x: 401, endPoint y: 172, distance: 9.5
click at [409, 168] on div "**********" at bounding box center [343, 154] width 223 height 59
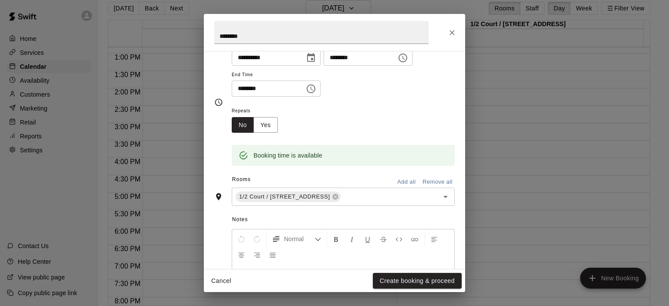
click at [396, 179] on button "Add all" at bounding box center [406, 181] width 28 height 13
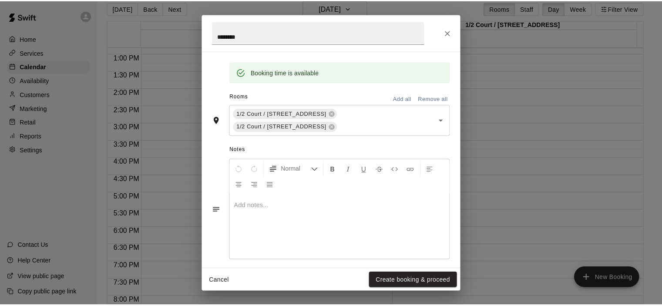
scroll to position [177, 0]
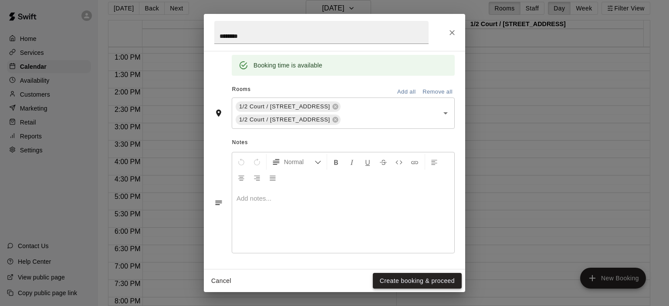
click at [390, 280] on button "Create booking & proceed" at bounding box center [417, 281] width 89 height 16
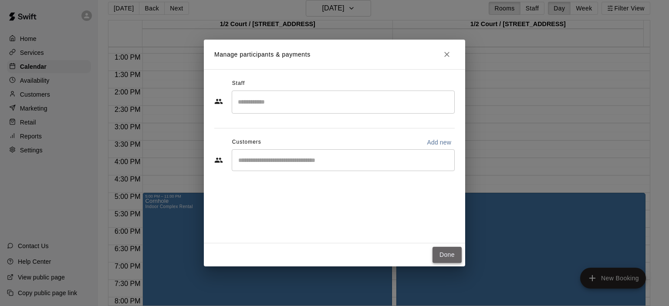
click at [454, 256] on button "Done" at bounding box center [446, 255] width 29 height 16
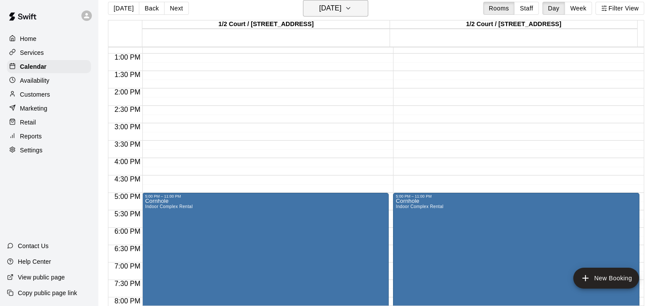
click at [367, 9] on button "[DATE]" at bounding box center [335, 8] width 65 height 17
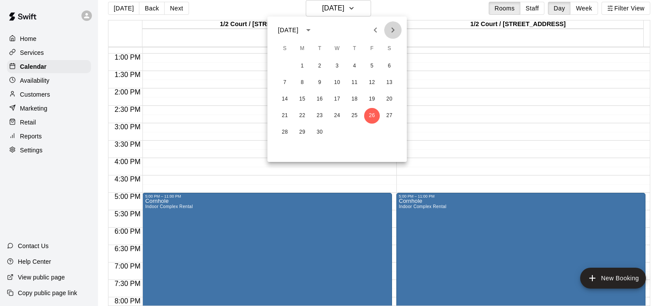
click at [396, 34] on icon "Next month" at bounding box center [393, 30] width 10 height 10
click at [371, 64] on button "3" at bounding box center [372, 66] width 16 height 16
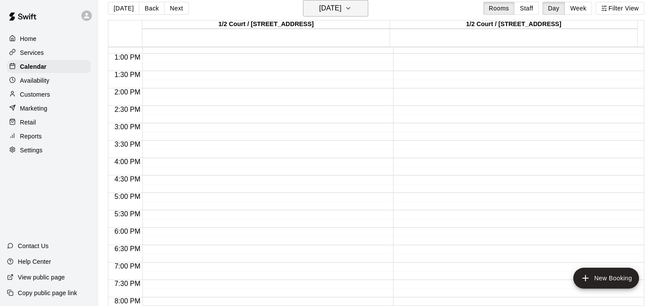
click at [352, 10] on icon "button" at bounding box center [348, 8] width 7 height 10
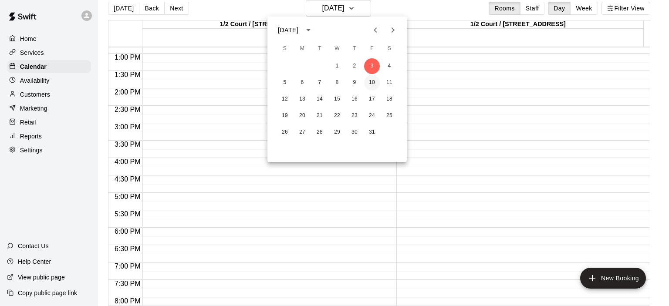
click at [374, 83] on button "10" at bounding box center [372, 83] width 16 height 16
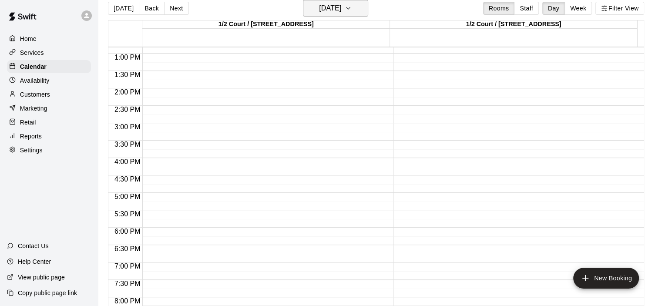
click at [356, 6] on button "[DATE]" at bounding box center [335, 8] width 65 height 17
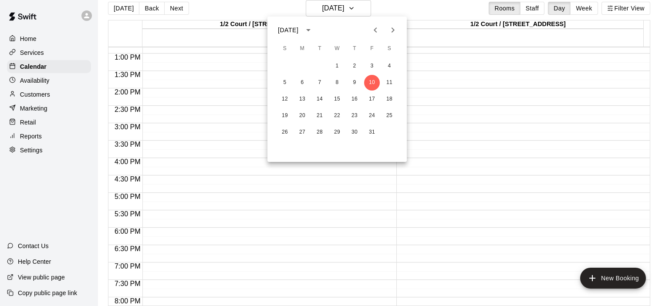
click at [377, 123] on div "19 20 21 22 23 24 25" at bounding box center [336, 116] width 139 height 16
click at [373, 118] on button "24" at bounding box center [372, 116] width 16 height 16
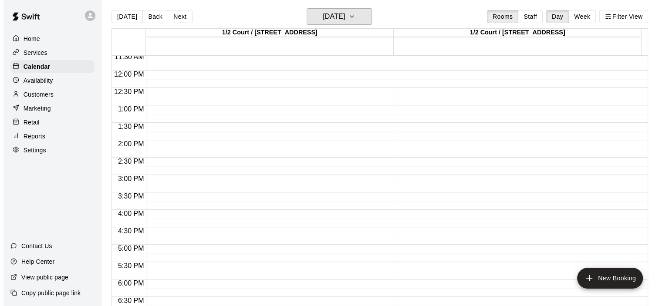
scroll to position [0, 0]
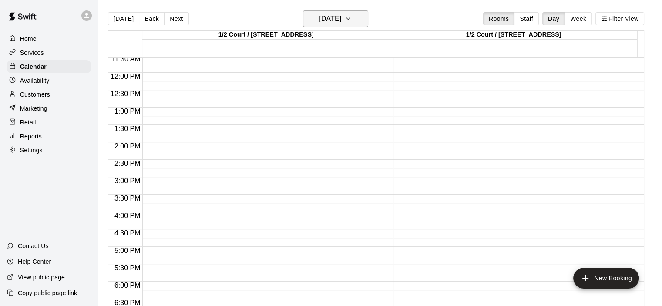
click at [352, 18] on icon "button" at bounding box center [348, 18] width 7 height 10
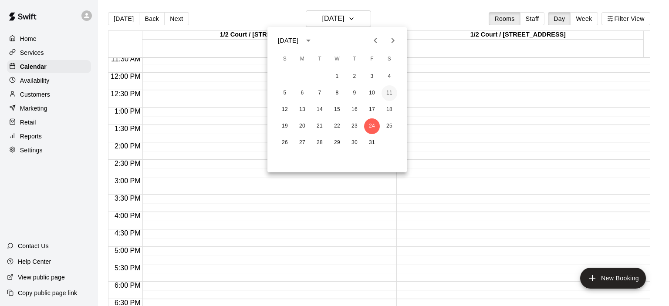
click at [386, 94] on button "11" at bounding box center [389, 93] width 16 height 16
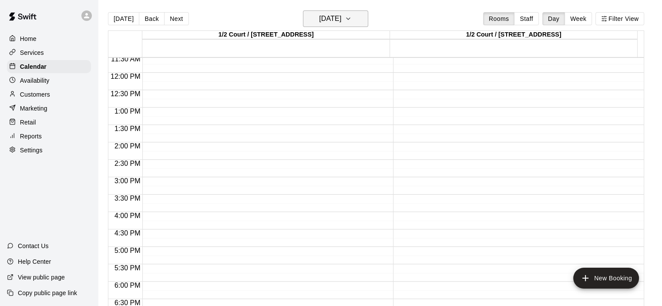
click at [352, 17] on icon "button" at bounding box center [348, 18] width 7 height 10
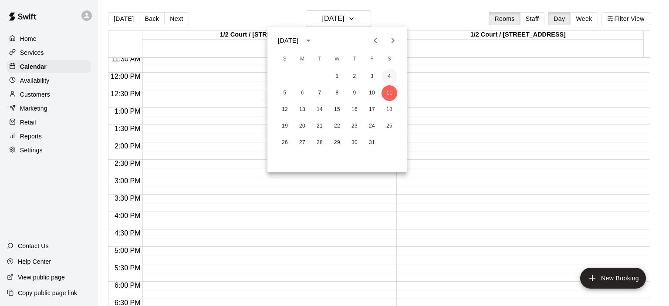
click at [386, 75] on button "4" at bounding box center [389, 77] width 16 height 16
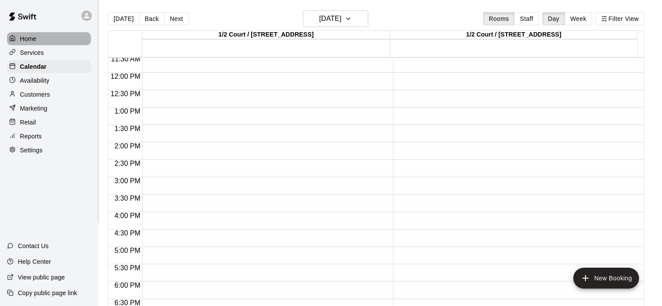
click at [68, 43] on div "Home" at bounding box center [49, 38] width 84 height 13
